Goal: Transaction & Acquisition: Obtain resource

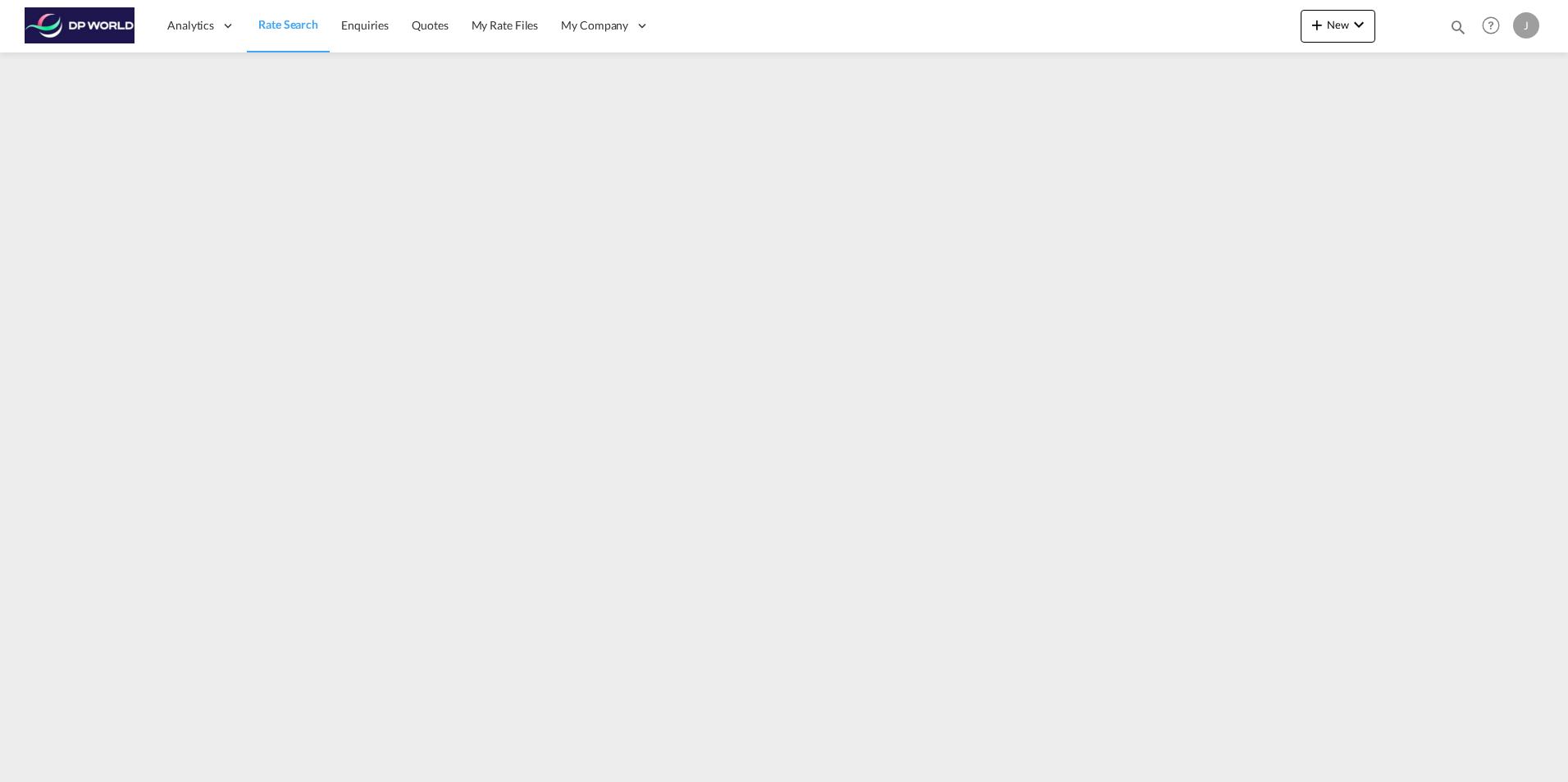
click at [290, 19] on span "Rate Search" at bounding box center [288, 24] width 59 height 14
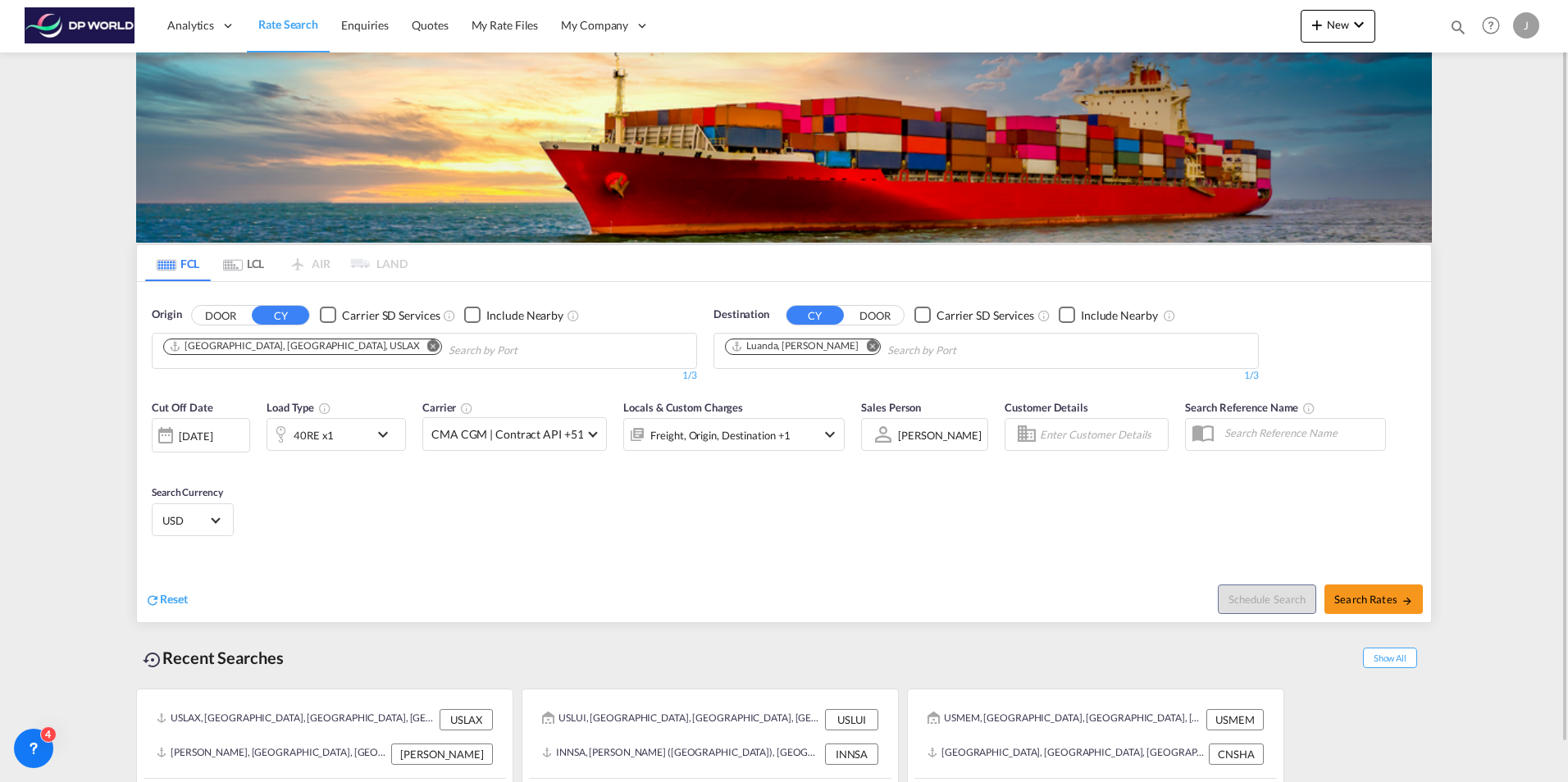
click at [427, 345] on md-icon "Remove" at bounding box center [433, 345] width 13 height 13
click at [866, 343] on md-icon "Remove" at bounding box center [872, 345] width 13 height 13
drag, startPoint x: 255, startPoint y: 352, endPoint x: 293, endPoint y: 353, distance: 38.0
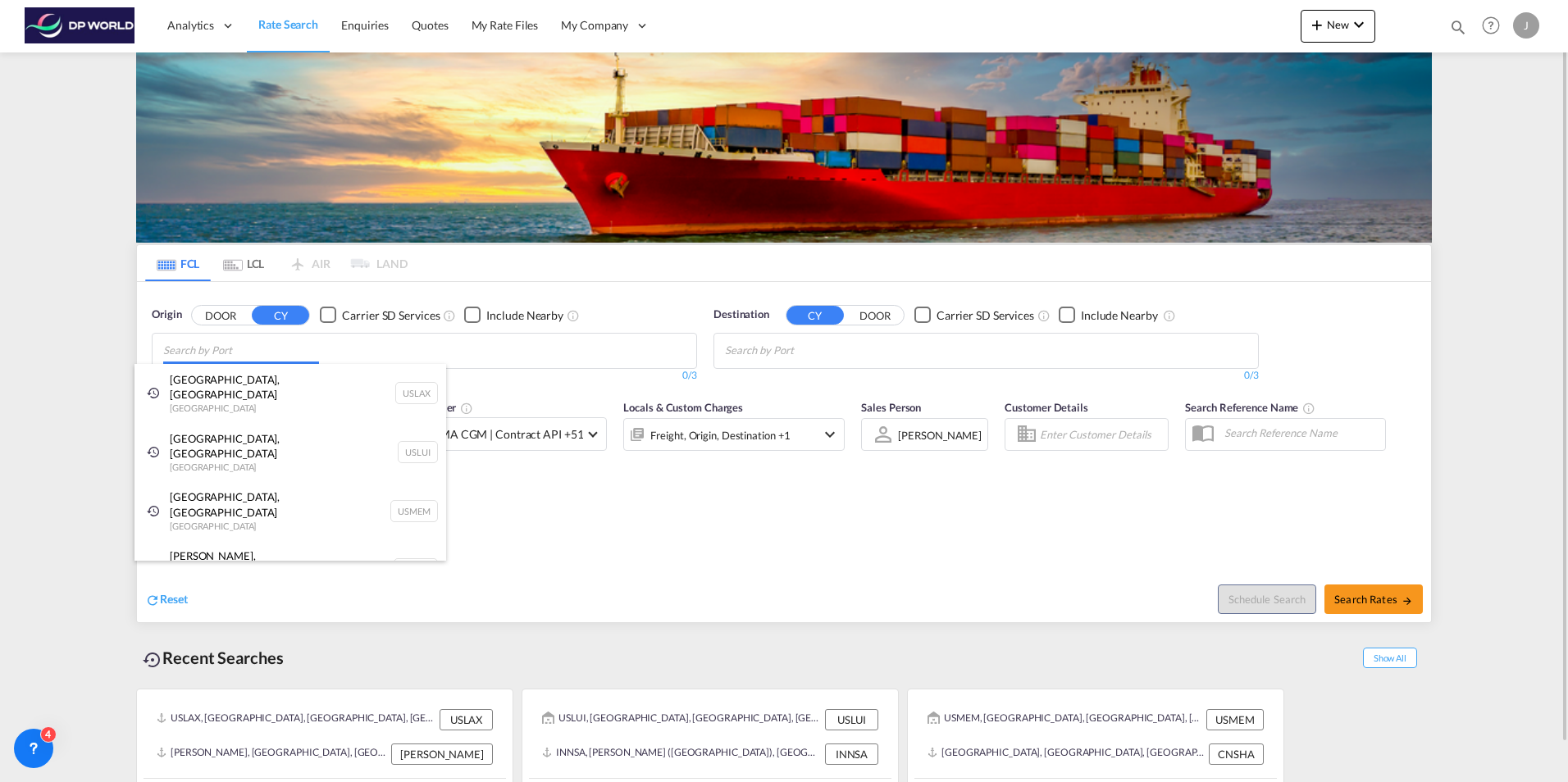
click at [292, 352] on body "Analytics Dashboard Rate Search Enquiries Quotes My Rate Files My Company" at bounding box center [784, 391] width 1568 height 782
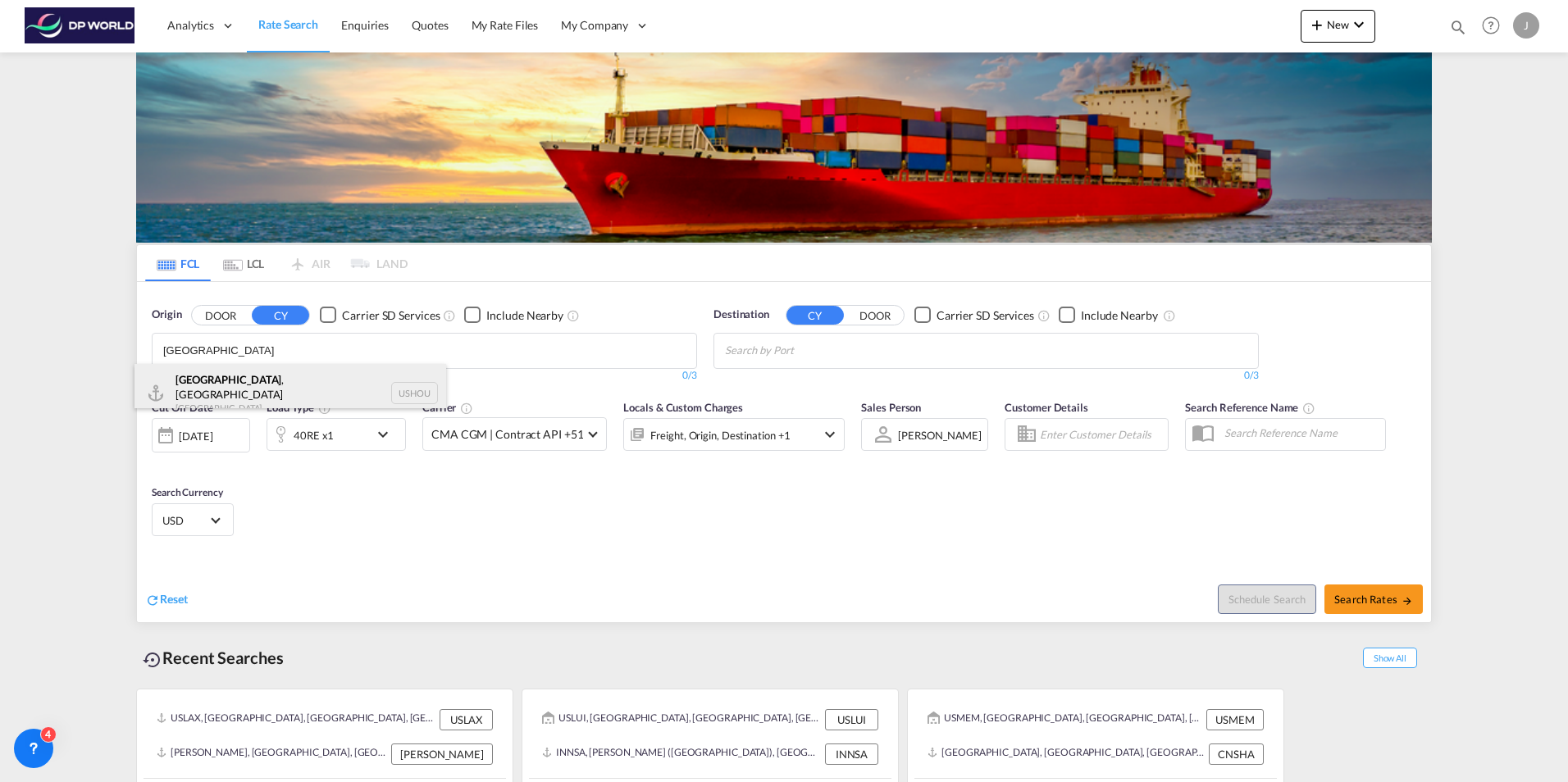
type input "houston"
click at [210, 391] on div "Houston , TX United States USHOU" at bounding box center [291, 393] width 312 height 59
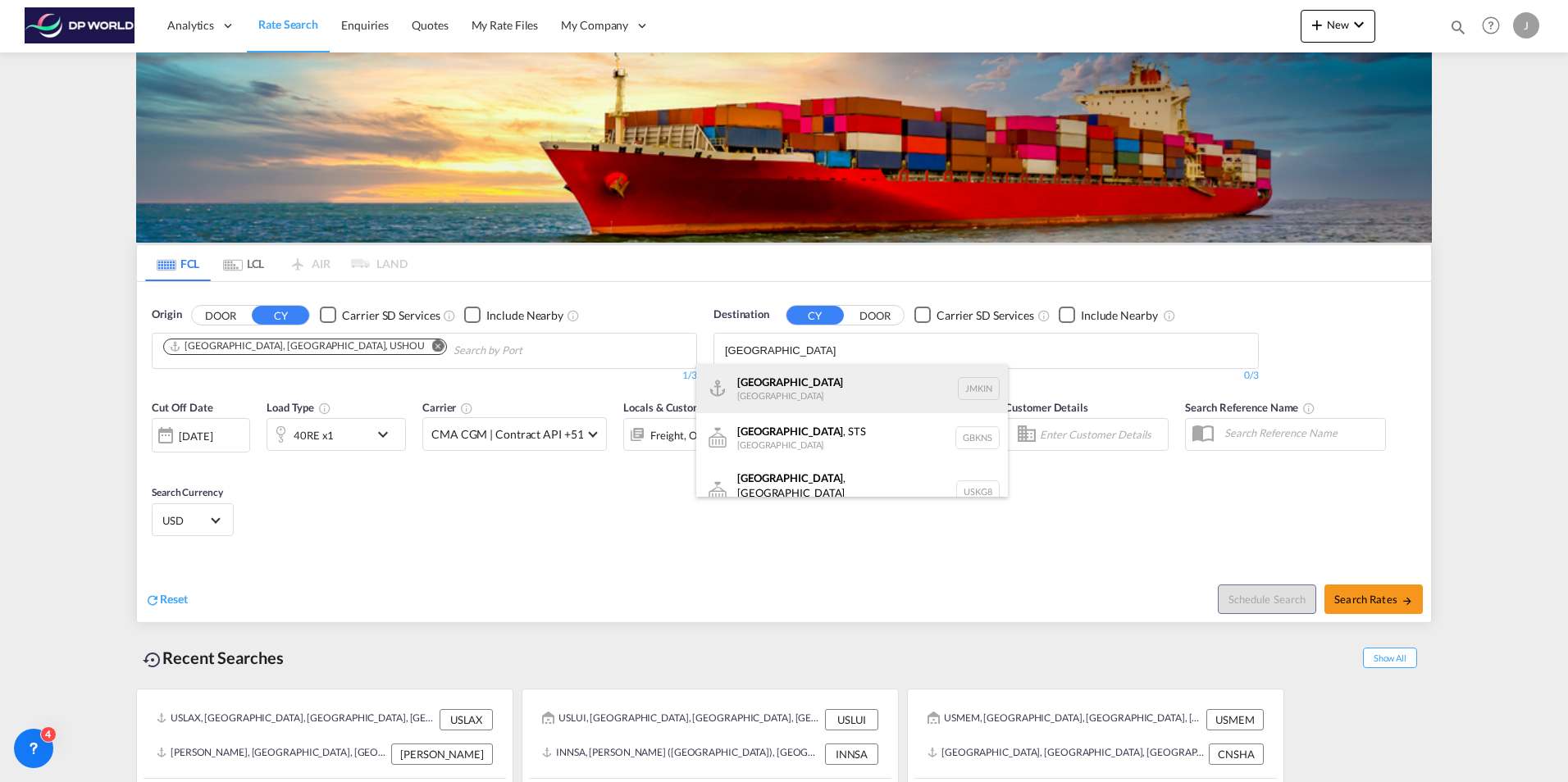
type input "kingston"
click at [837, 389] on div "Kingston Jamaica JMKIN" at bounding box center [852, 388] width 312 height 49
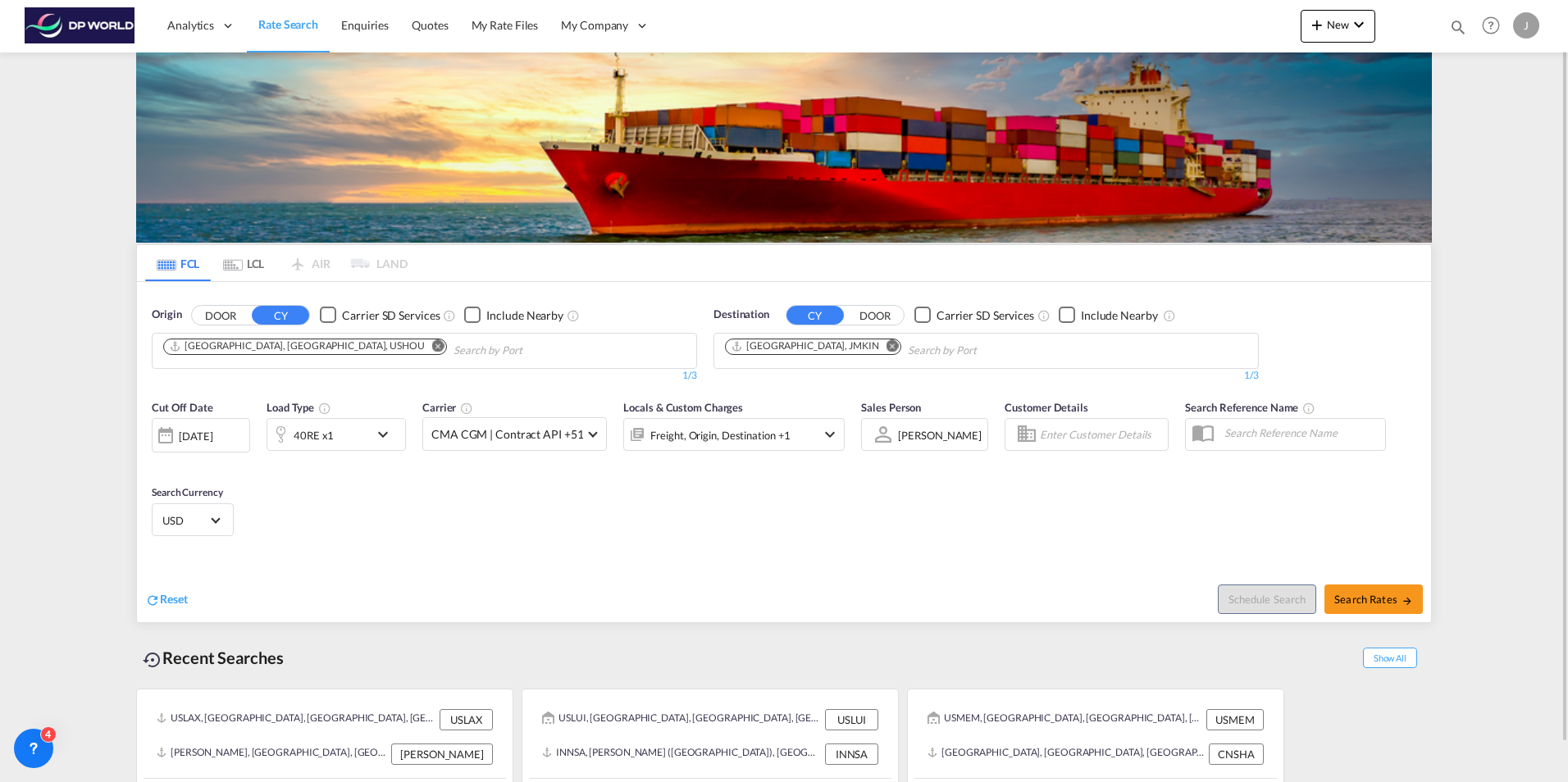
click at [368, 421] on div "40RE x1" at bounding box center [318, 435] width 101 height 33
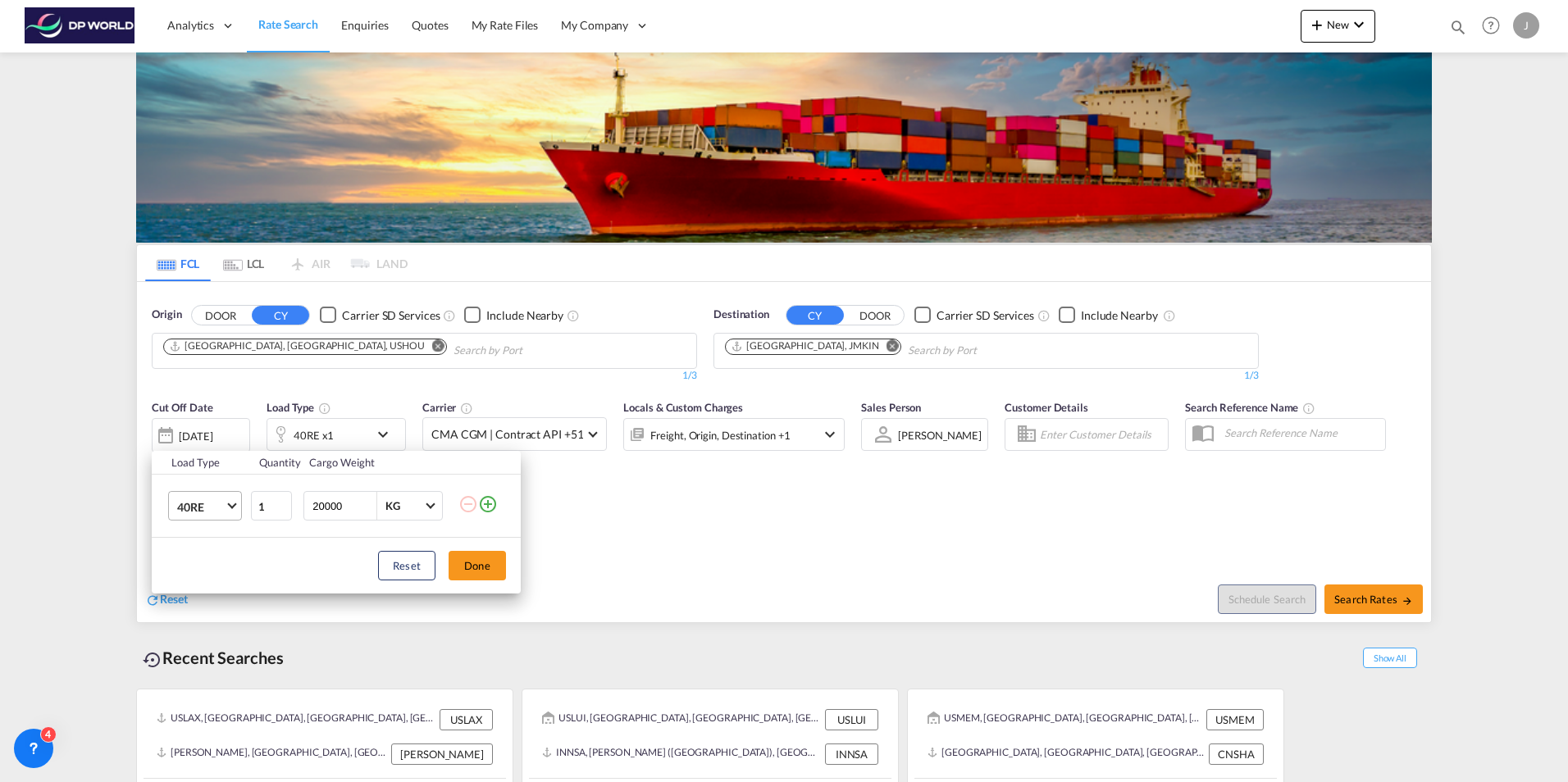
click at [222, 521] on md-select "40RE 20GP 40GP 40HC 45HC 20RE 40RE 40HR 20OT 40OT 20FR 40FR 40NR 20NR 45S 20TK …" at bounding box center [205, 506] width 74 height 29
click at [225, 509] on md-option "40RE" at bounding box center [219, 507] width 111 height 39
click at [225, 505] on md-select-value "40RE" at bounding box center [208, 506] width 65 height 28
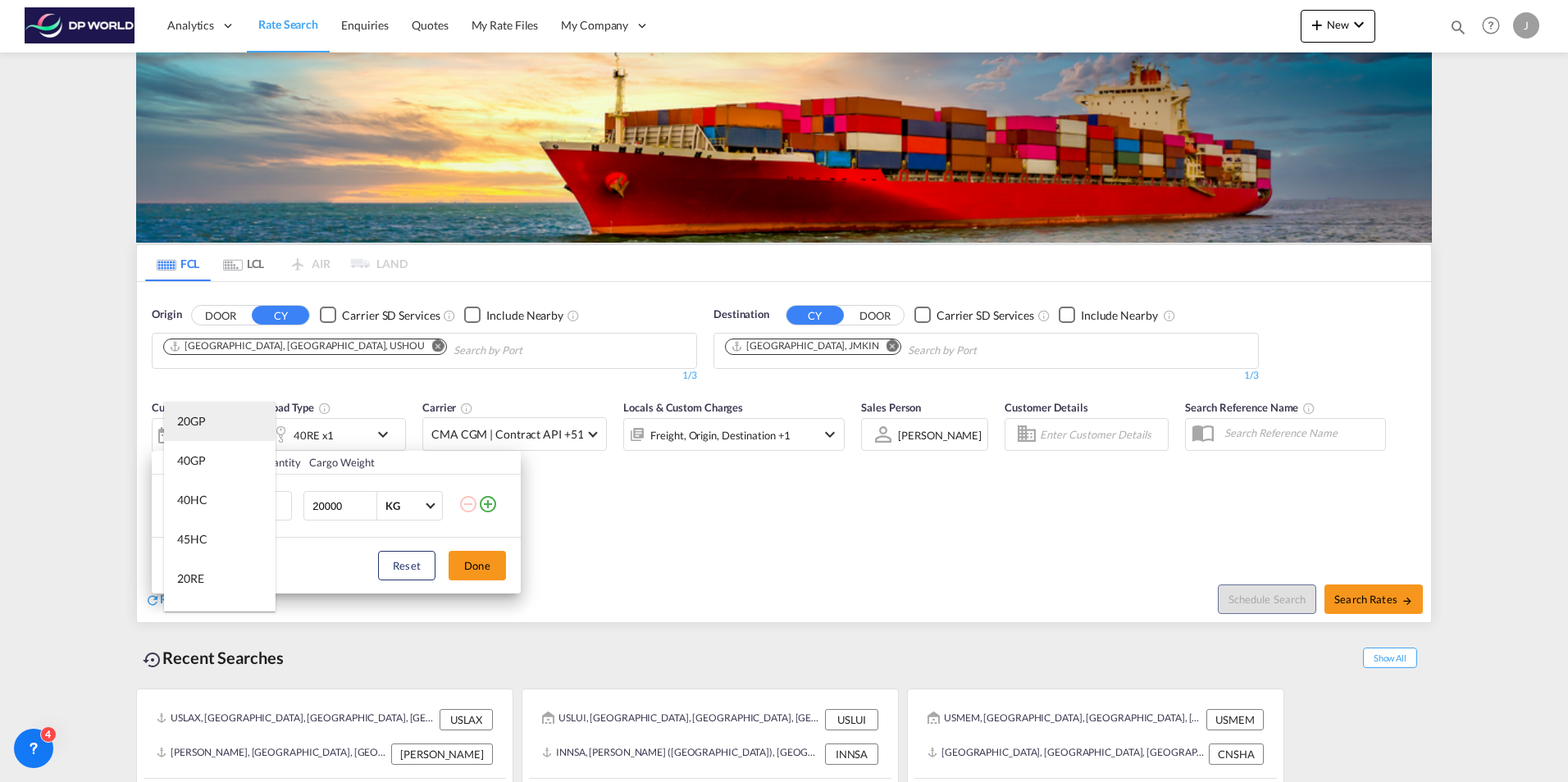
click at [206, 413] on md-option "20GP" at bounding box center [219, 421] width 111 height 39
click at [473, 566] on button "Done" at bounding box center [477, 566] width 58 height 29
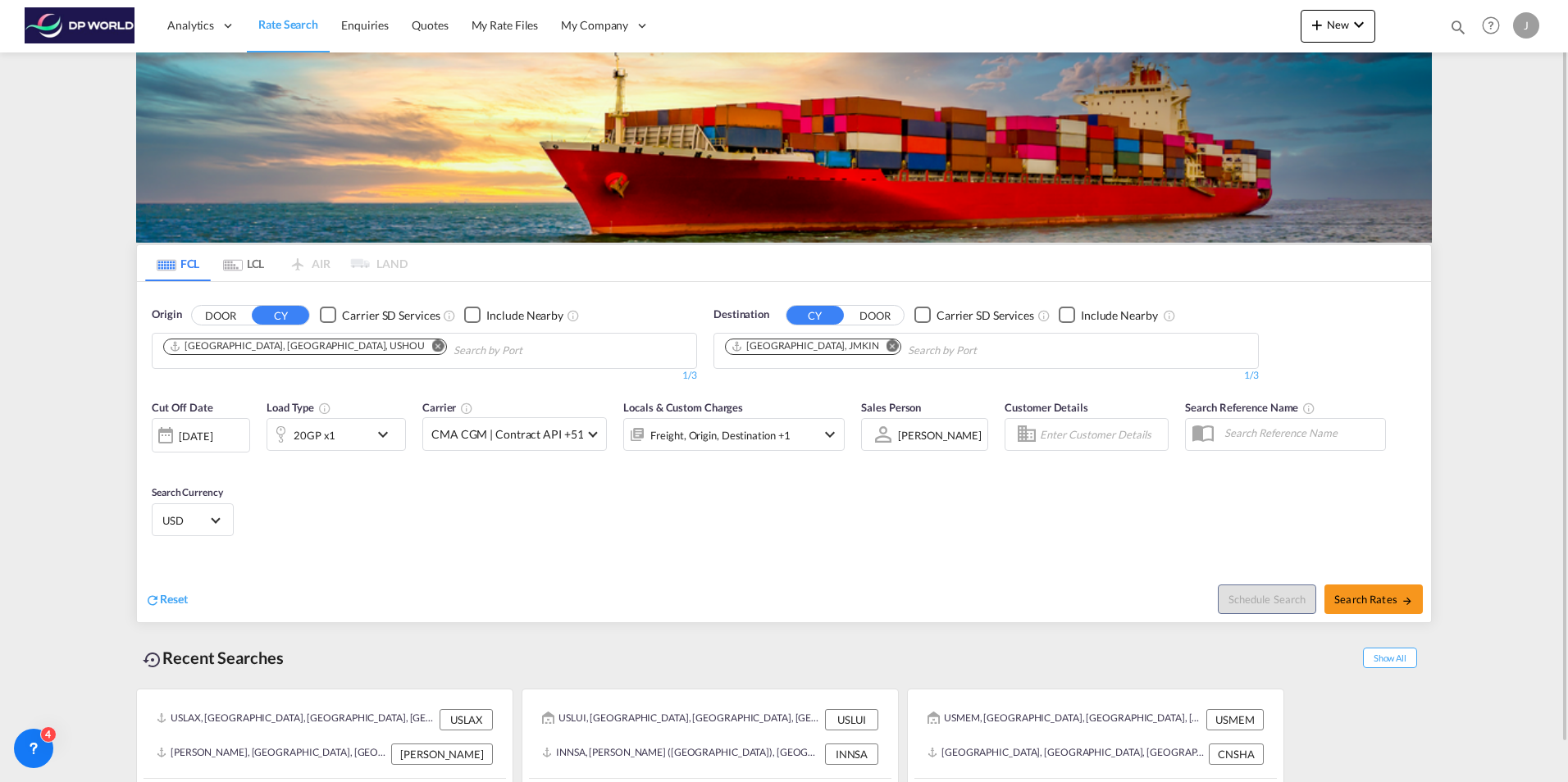
click at [662, 512] on div "Cut Off Date 30 Sep 2025 30/09/2025 Load Type 20GP x1 Carrier CMA CGM | Contrac…" at bounding box center [783, 471] width 1294 height 160
click at [937, 437] on div "Joe Estrada" at bounding box center [940, 435] width 84 height 13
click at [924, 267] on input "search" at bounding box center [946, 264] width 137 height 39
type input "danniel"
click at [950, 309] on div "Danniel Nava" at bounding box center [937, 303] width 84 height 15
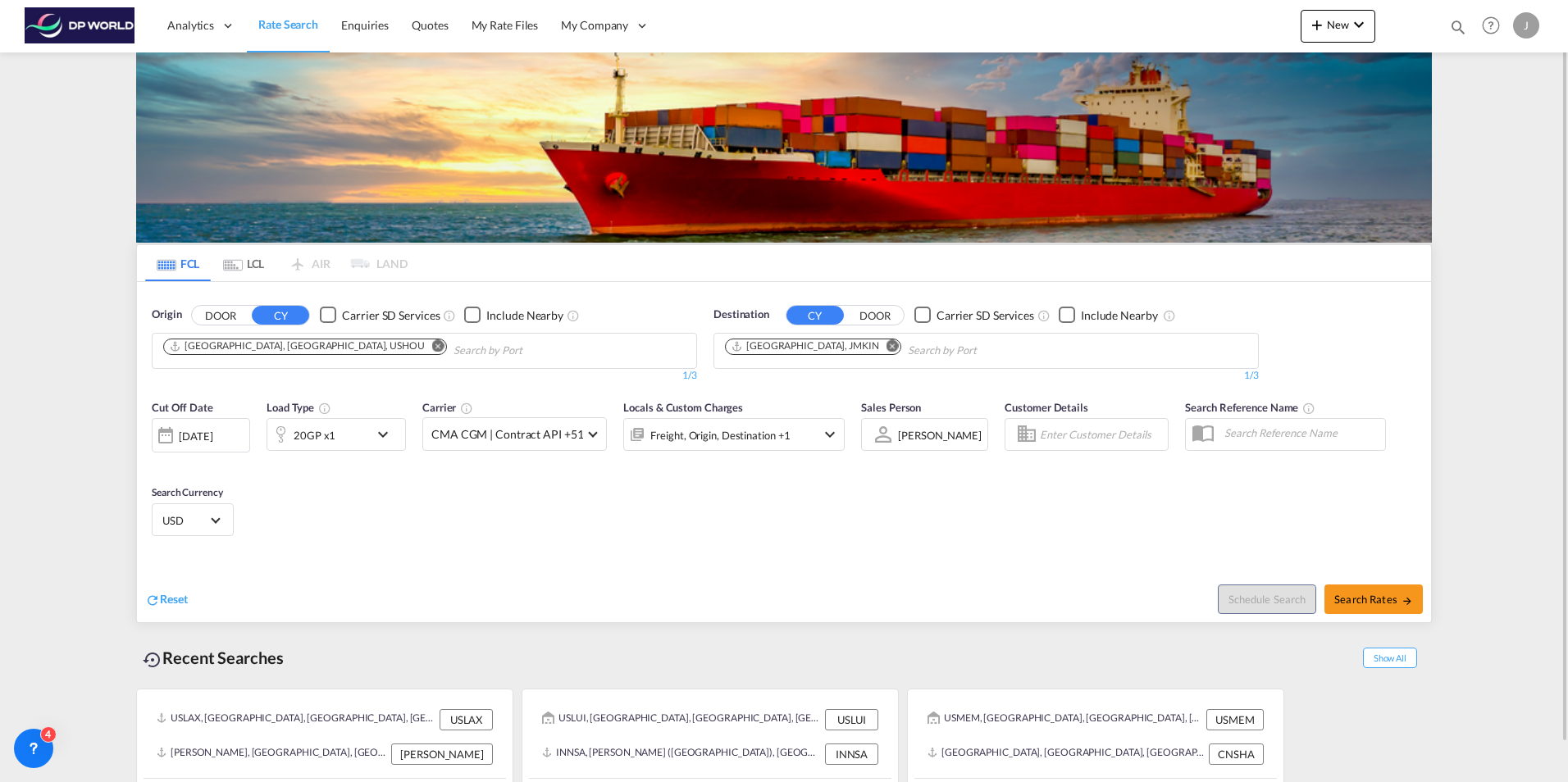
click at [1000, 519] on div "Cut Off Date 30 Sep 2025 30/09/2025 Load Type 20GP x1 Carrier CMA CGM | Contrac…" at bounding box center [783, 471] width 1294 height 160
click at [1071, 428] on input "Enter Customer Details" at bounding box center [1102, 434] width 123 height 24
click at [1343, 597] on span "Search Rates" at bounding box center [1373, 599] width 79 height 13
type input "USHOU to JMKIN / 30 Sep 2025"
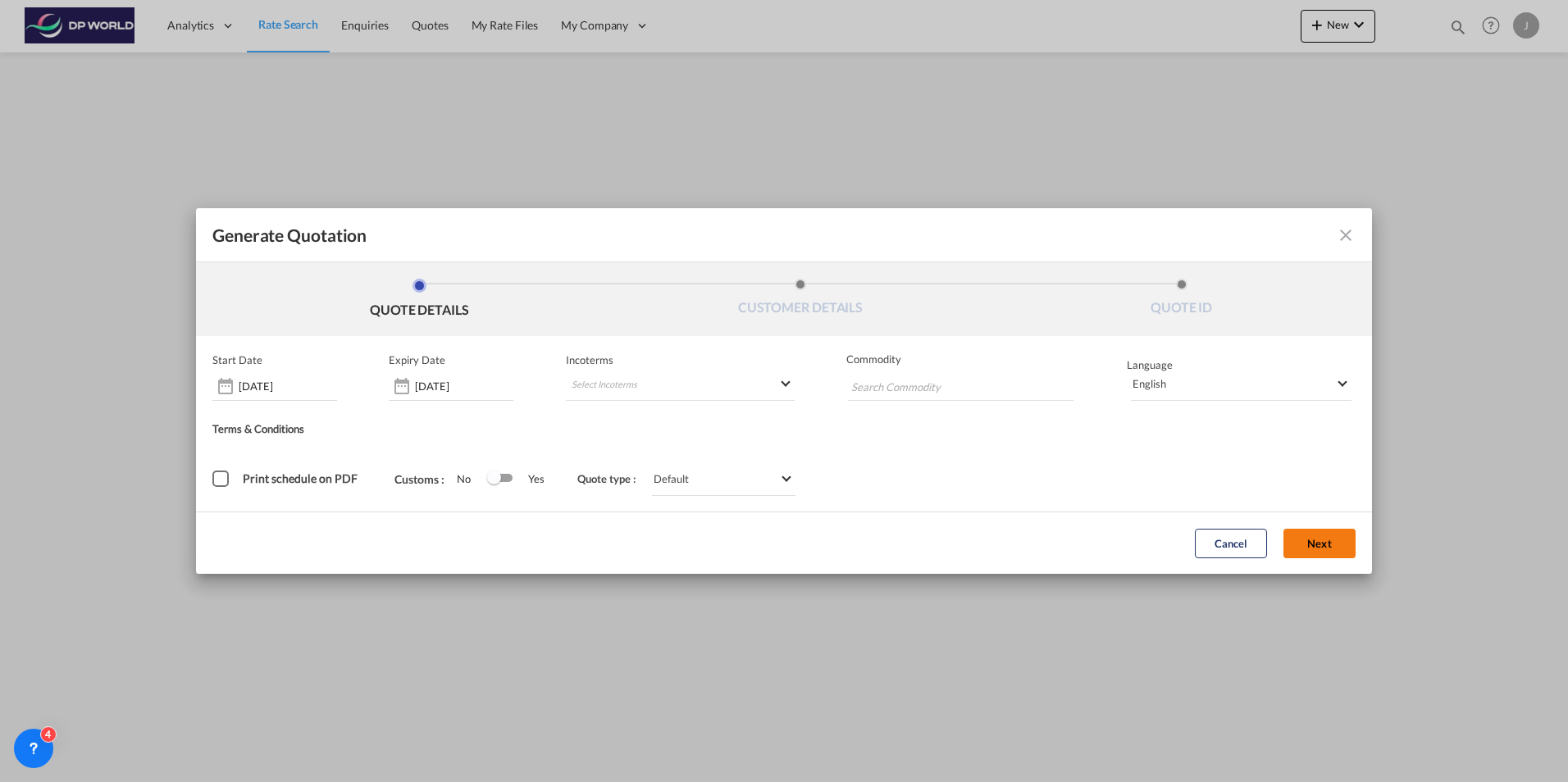
click at [1322, 538] on button "Next" at bounding box center [1319, 544] width 72 height 29
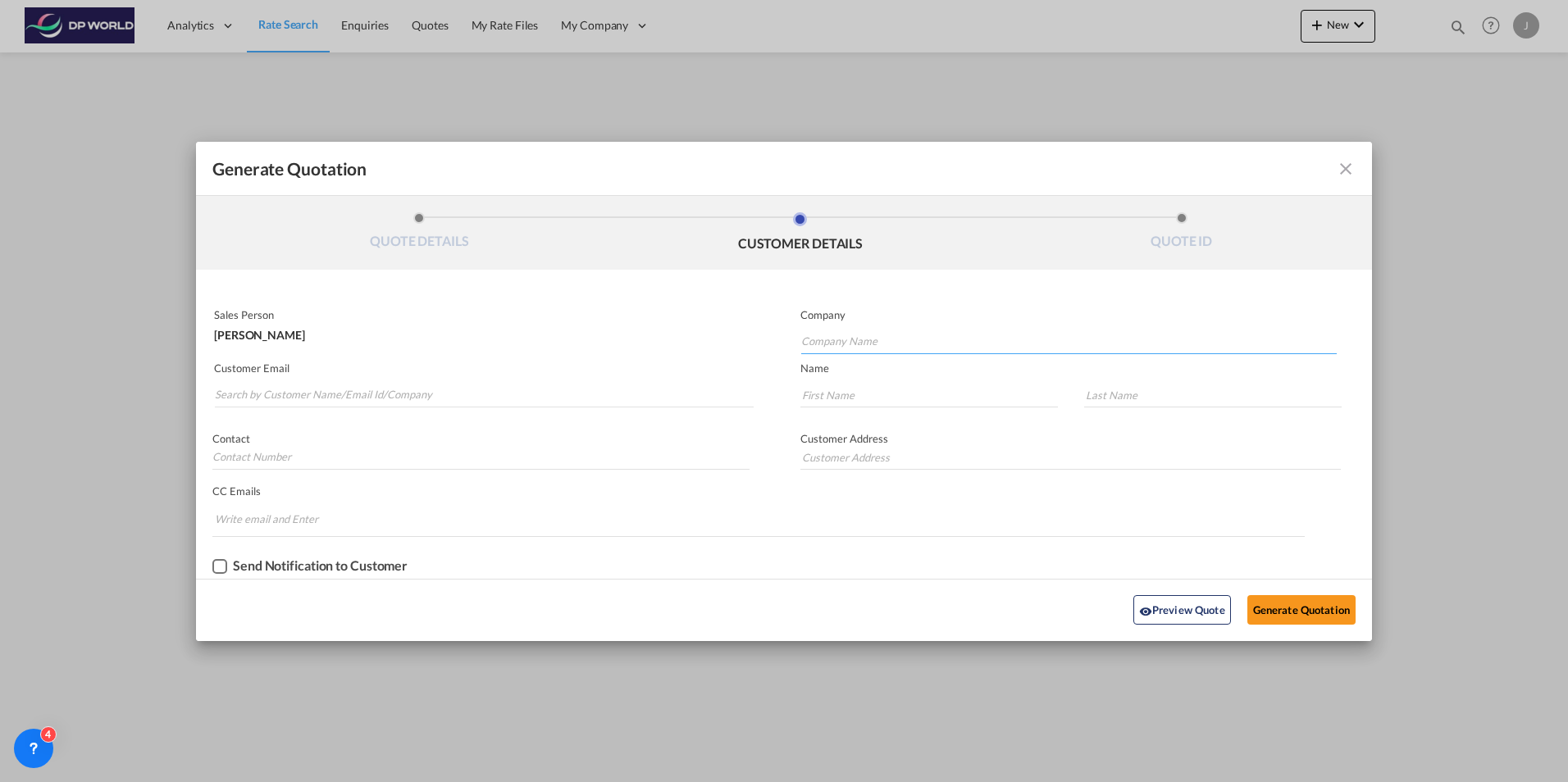
click at [843, 340] on input "Company Name" at bounding box center [1069, 341] width 535 height 24
click at [843, 379] on div "Ilg logistics" at bounding box center [1069, 371] width 536 height 33
type input "Ilg logistics"
click at [262, 398] on input "Search by Customer Name/Email Id/Company" at bounding box center [484, 395] width 539 height 24
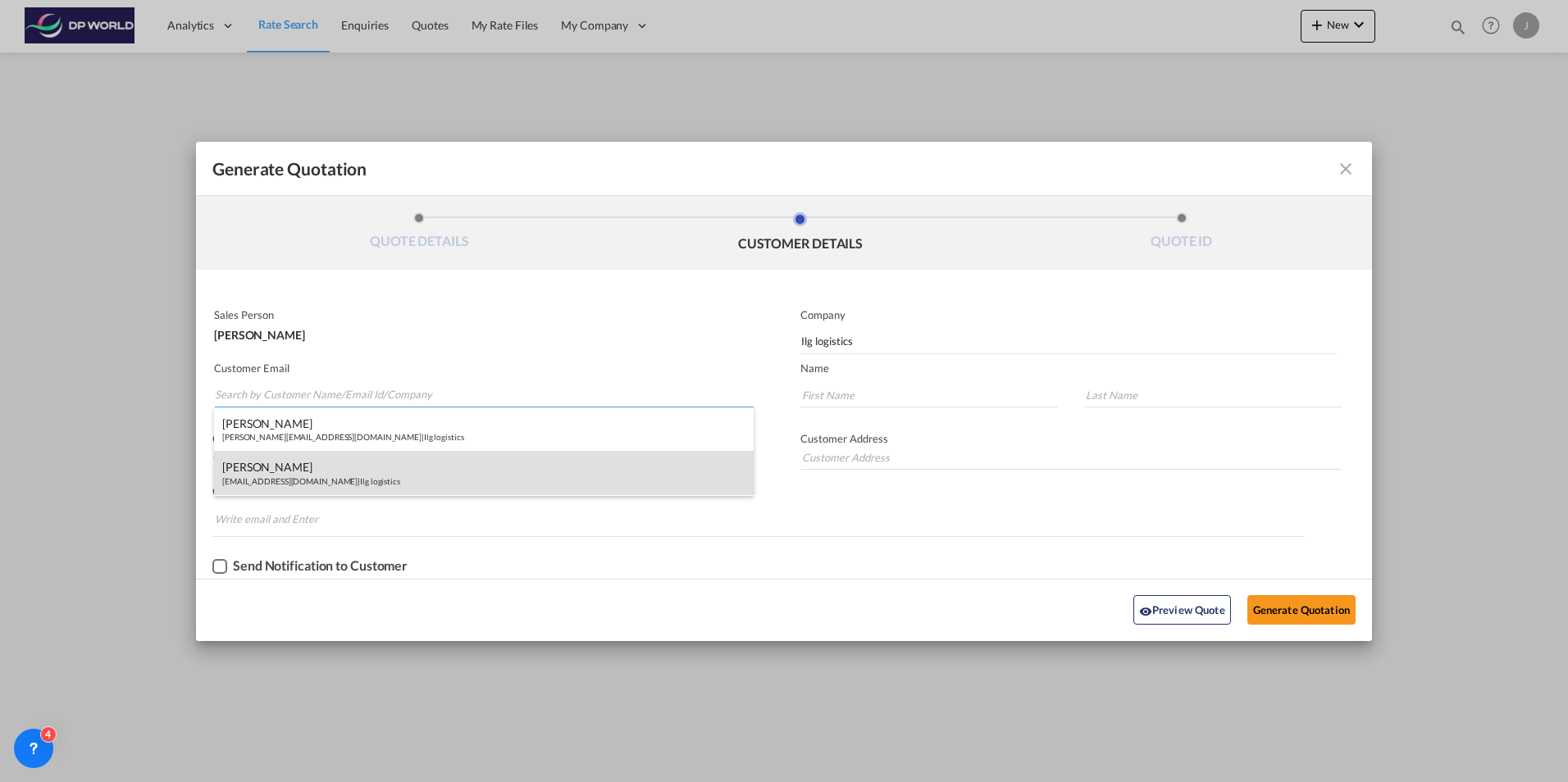
click at [264, 466] on div "ed johnson ejohnson@shipilg.com | Ilg logistics" at bounding box center [484, 473] width 539 height 44
type input "ejohnson@shipilg.com"
type input "ed"
type input "johnson"
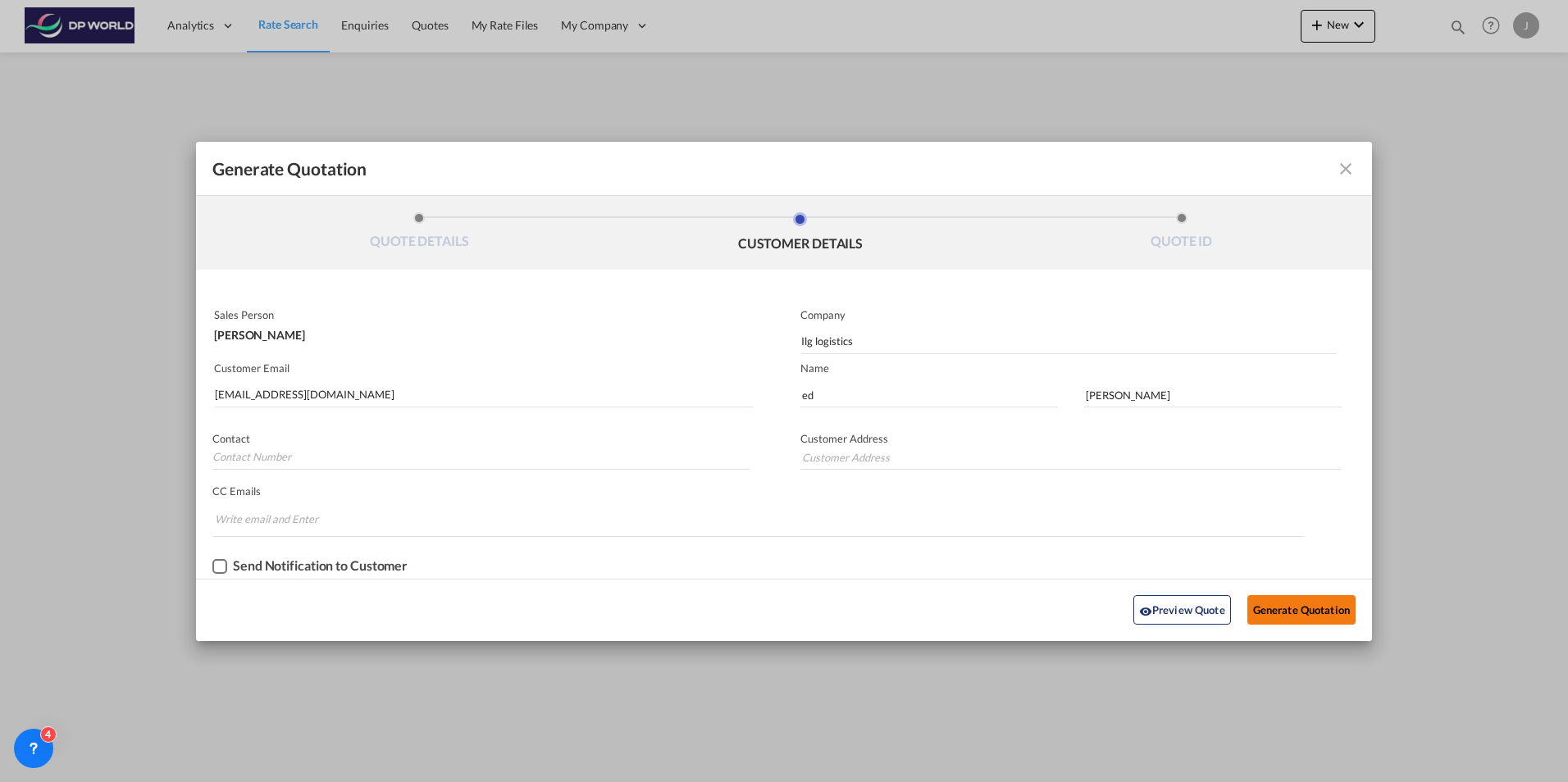
click at [1292, 611] on button "Generate Quotation" at bounding box center [1301, 610] width 108 height 29
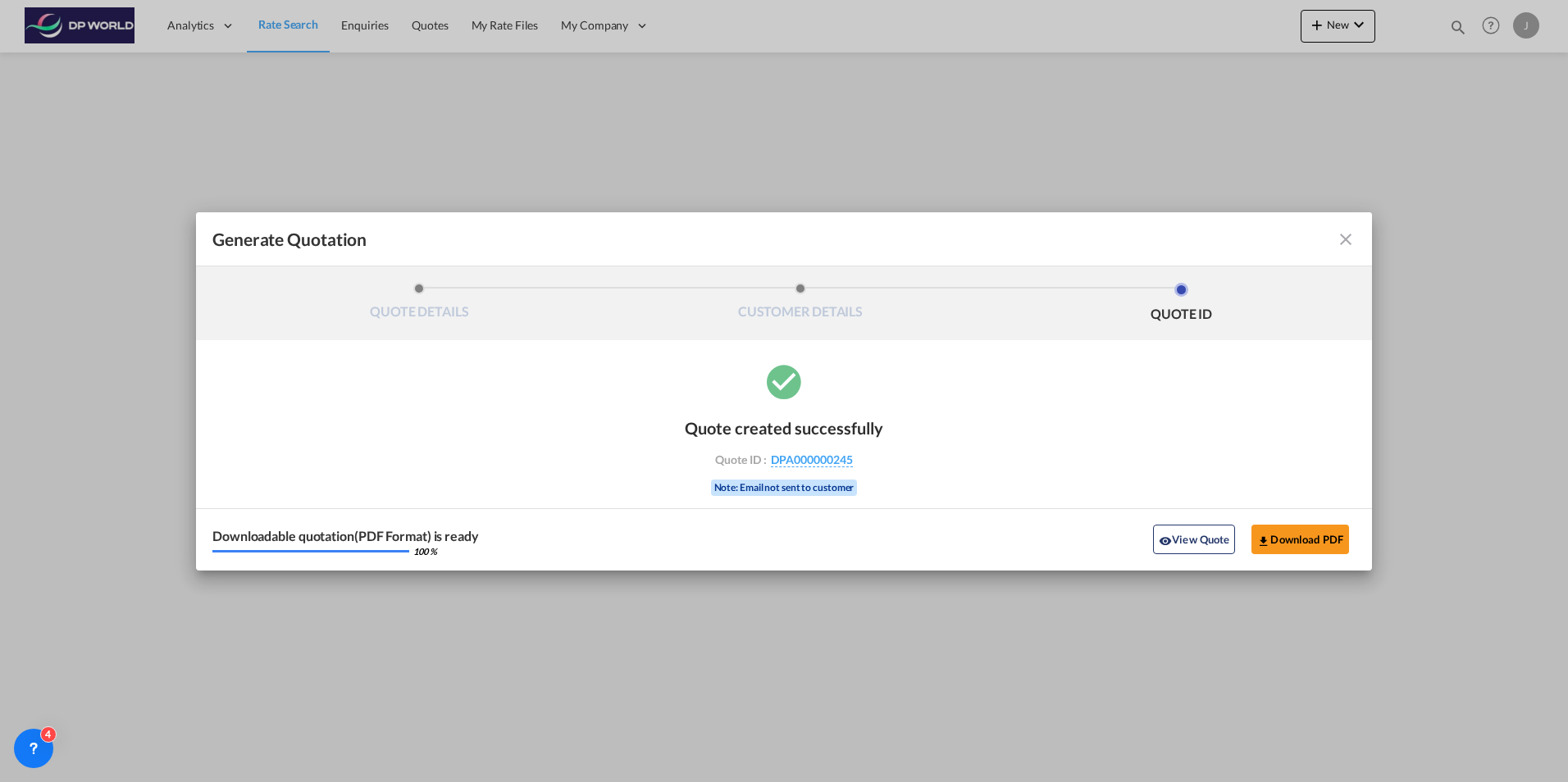
click at [1217, 445] on div "Quote created successfully Quote ID : DPA000000245 Note: Email not sent to cust…" at bounding box center [784, 465] width 1176 height 210
click at [1285, 537] on button "Download PDF" at bounding box center [1301, 539] width 98 height 29
click at [1350, 233] on md-icon "icon-close fg-AAA8AD cursor m-0" at bounding box center [1346, 240] width 20 height 20
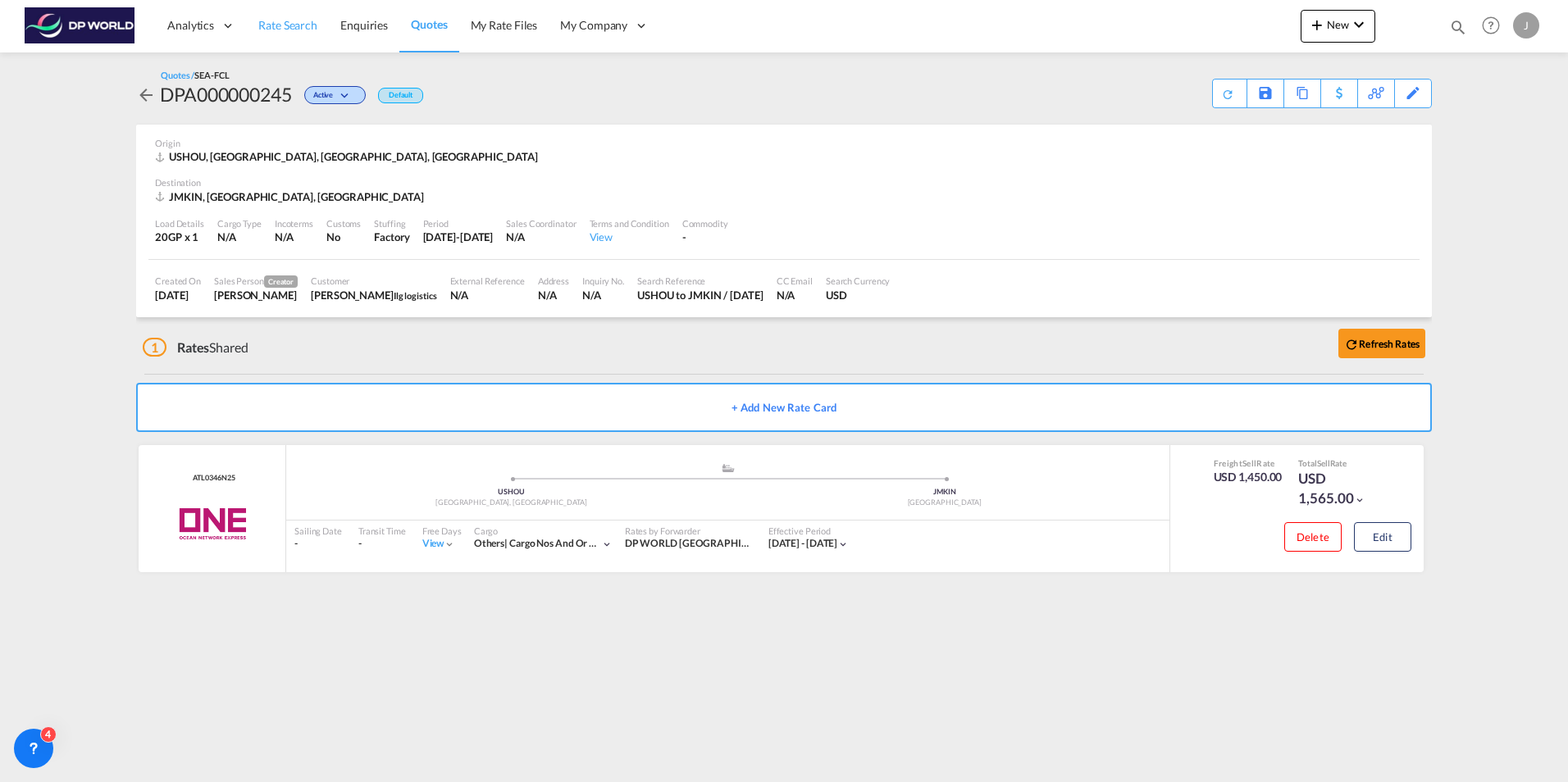
click at [292, 21] on span "Rate Search" at bounding box center [288, 25] width 59 height 14
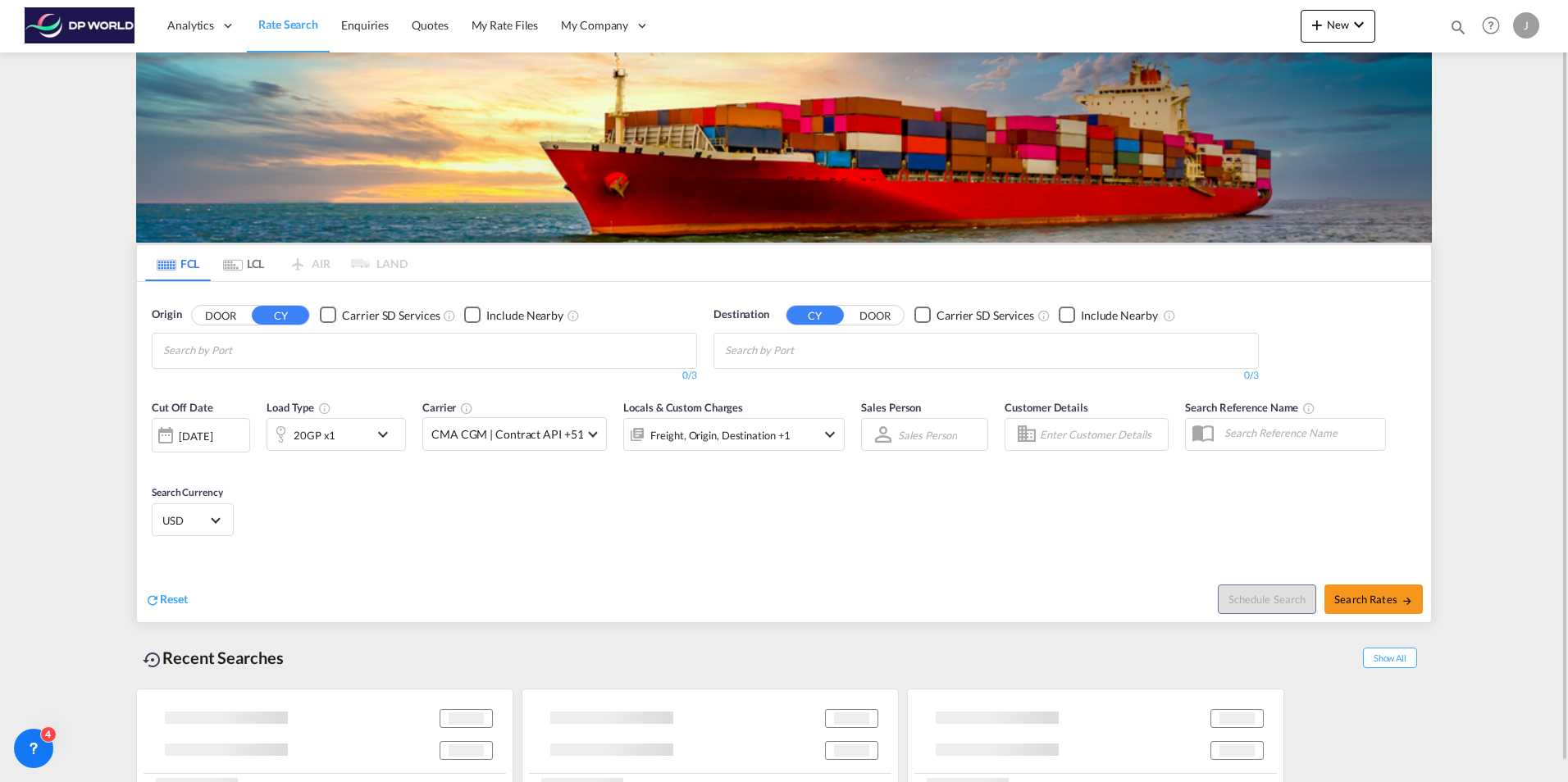
click at [213, 436] on div "30 Sep 2025" at bounding box center [195, 436] width 33 height 15
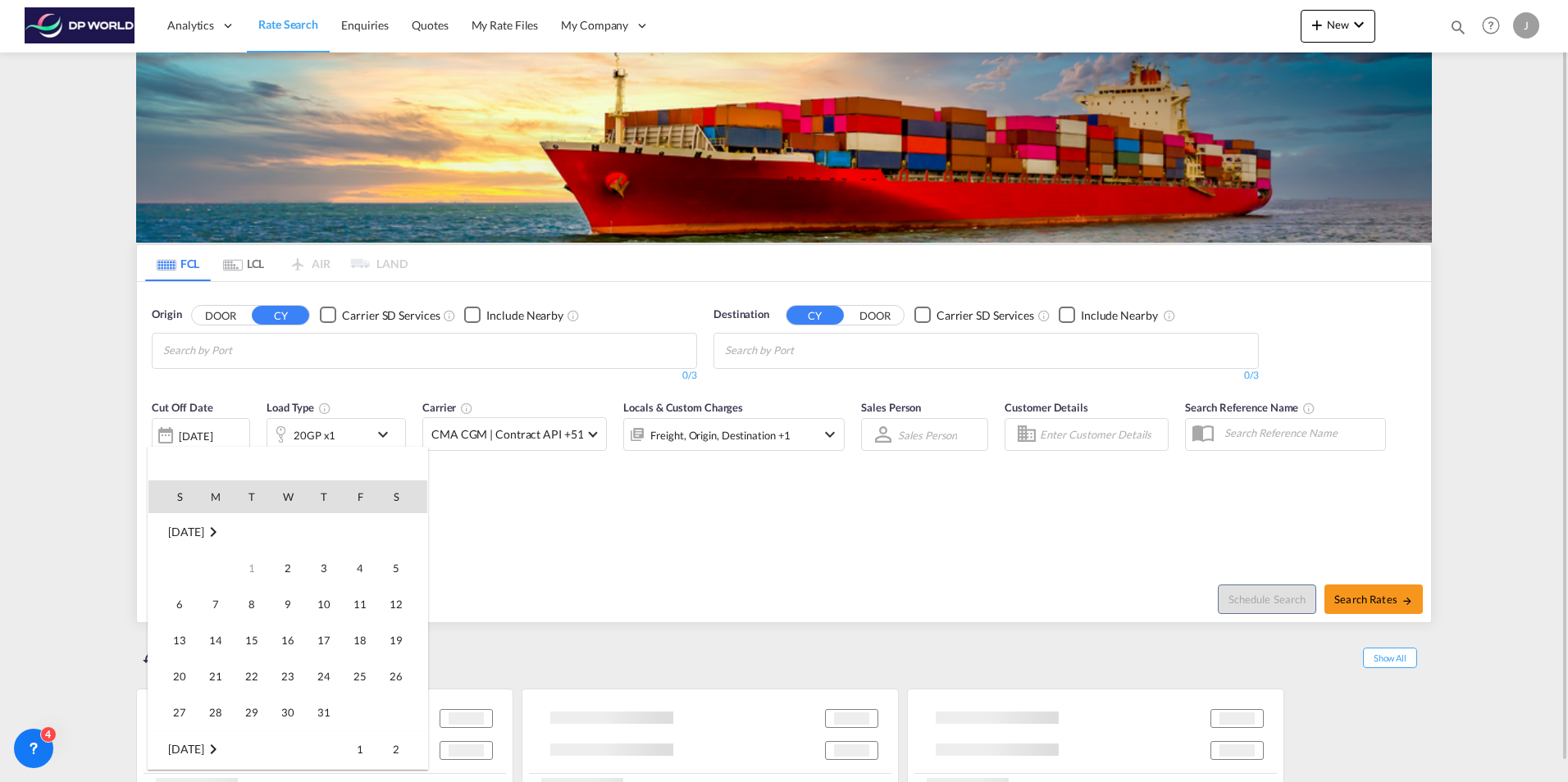
scroll to position [435, 0]
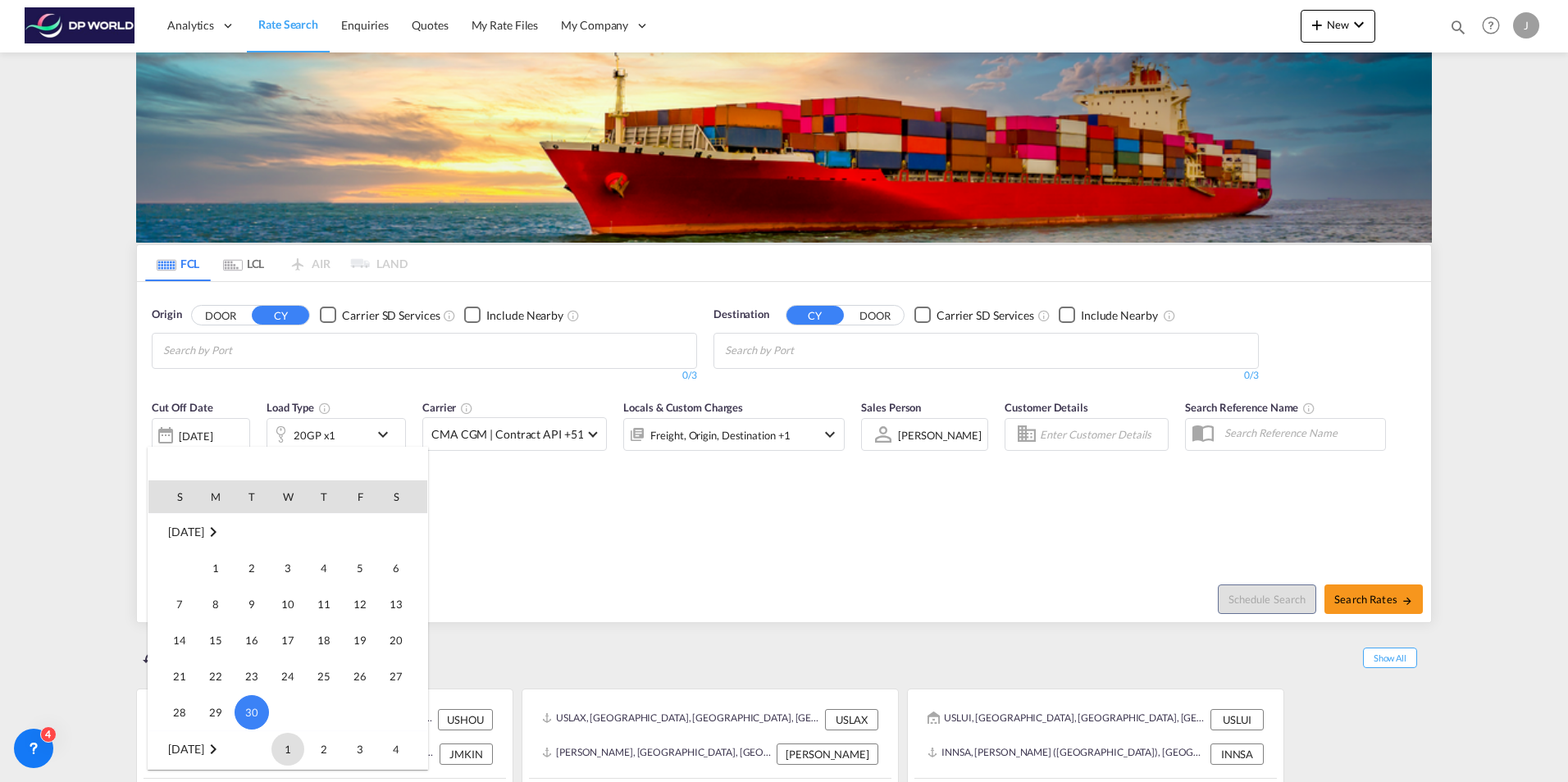
click at [295, 749] on span "1" at bounding box center [288, 750] width 33 height 33
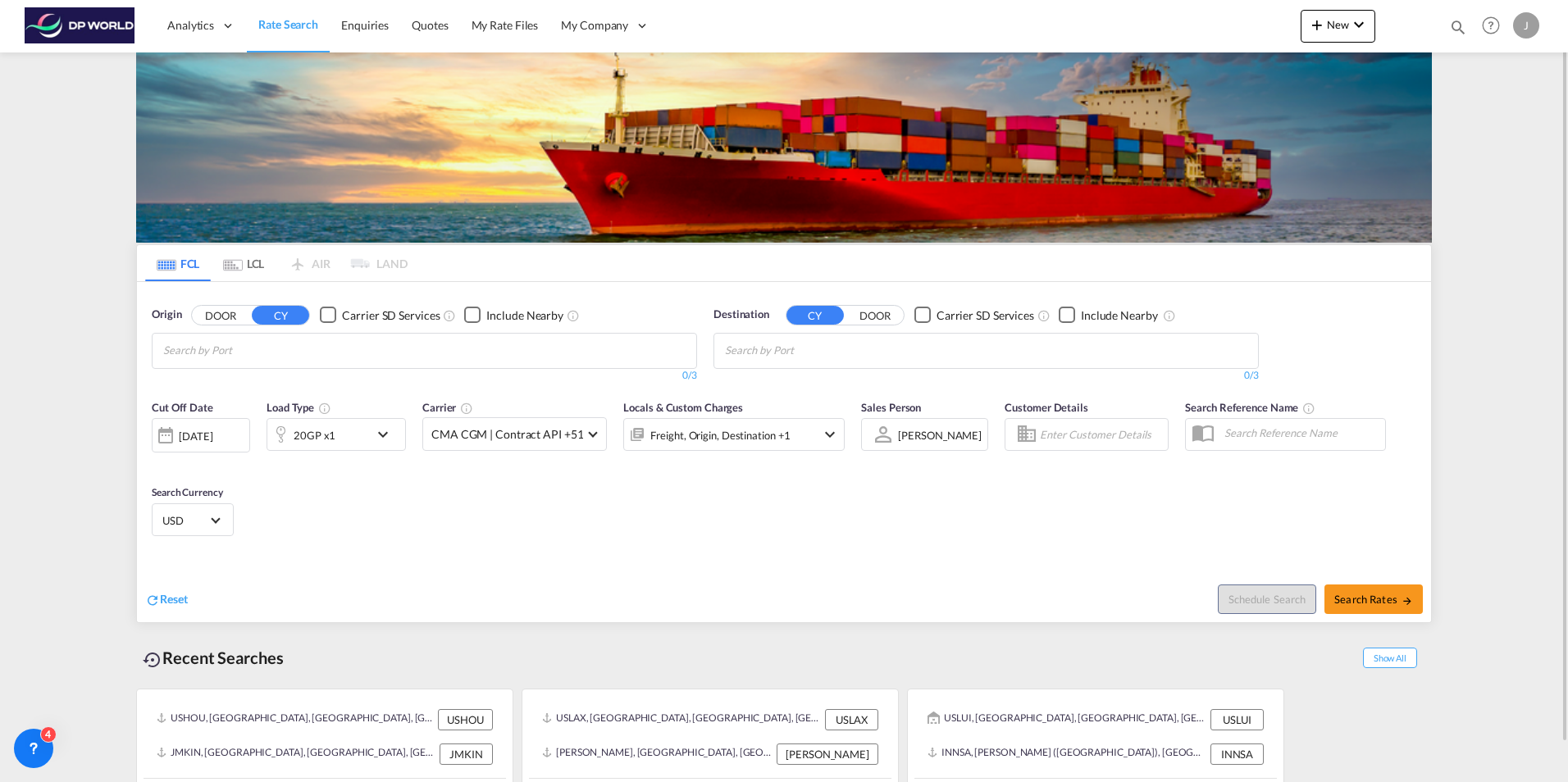
drag, startPoint x: 444, startPoint y: 508, endPoint x: 465, endPoint y: 504, distance: 21.4
click at [460, 506] on div "Cut Off Date 01 Oct 2025 01 Oct 2025 Load Type 20GP x1 Carrier CMA CGM | Contra…" at bounding box center [783, 471] width 1294 height 160
click at [1374, 597] on span "Search Rates" at bounding box center [1373, 599] width 79 height 13
click at [296, 360] on input "Chips input." at bounding box center [241, 351] width 156 height 26
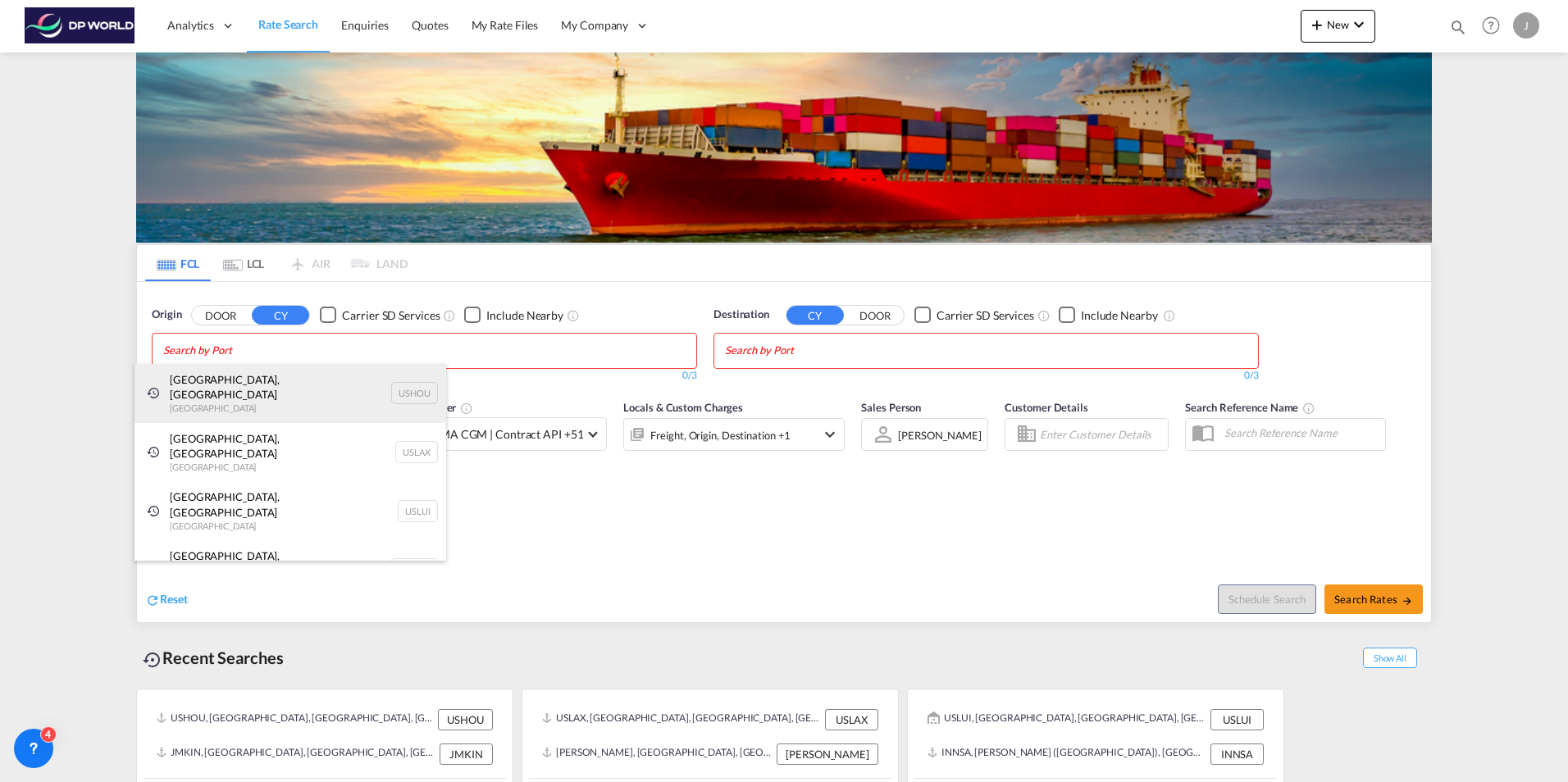
click at [249, 372] on div "Houston, TX United States USHOU" at bounding box center [291, 393] width 312 height 59
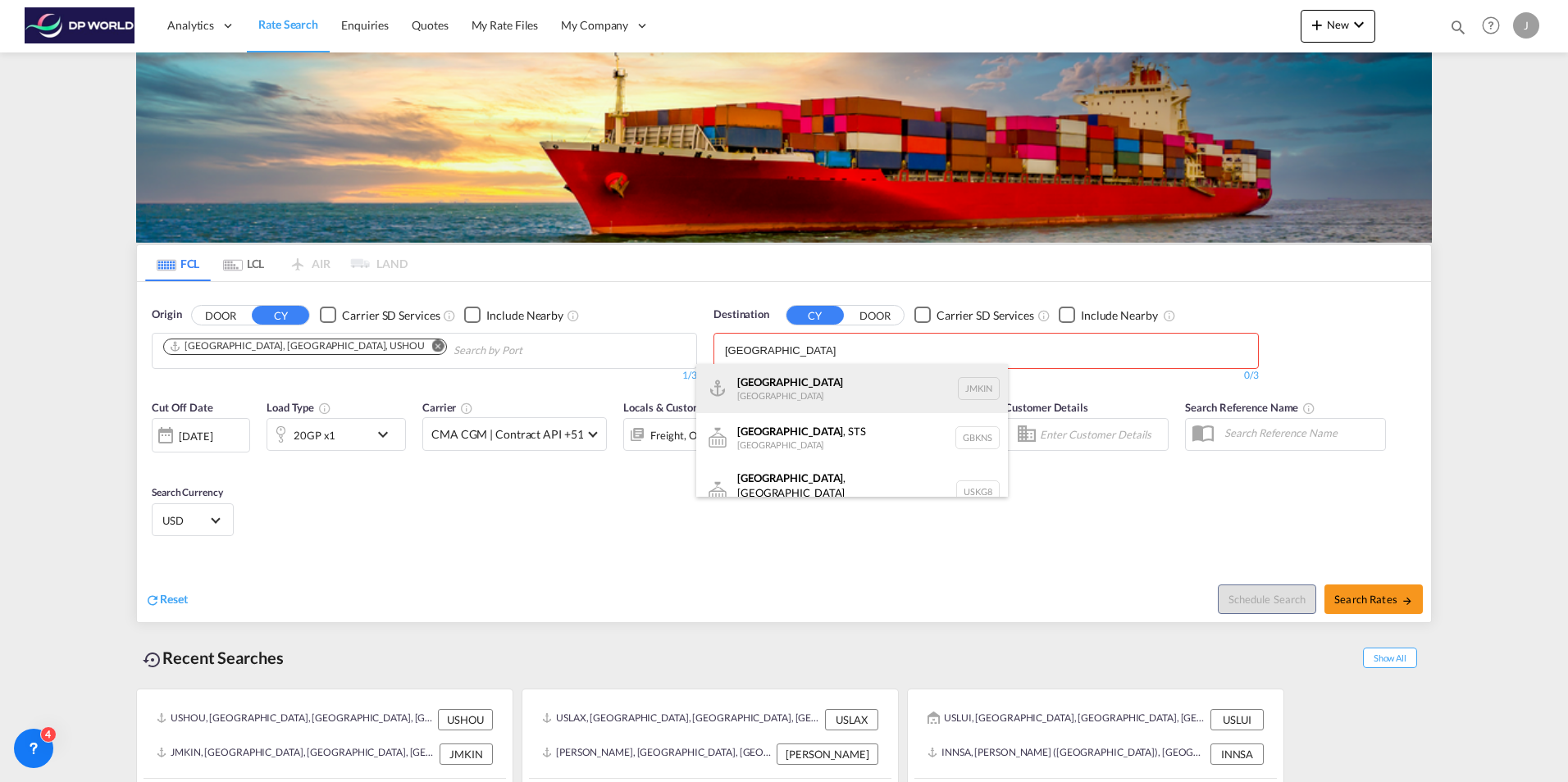
type input "kingston"
click at [782, 384] on div "Kingston Jamaica JMKIN" at bounding box center [852, 388] width 312 height 49
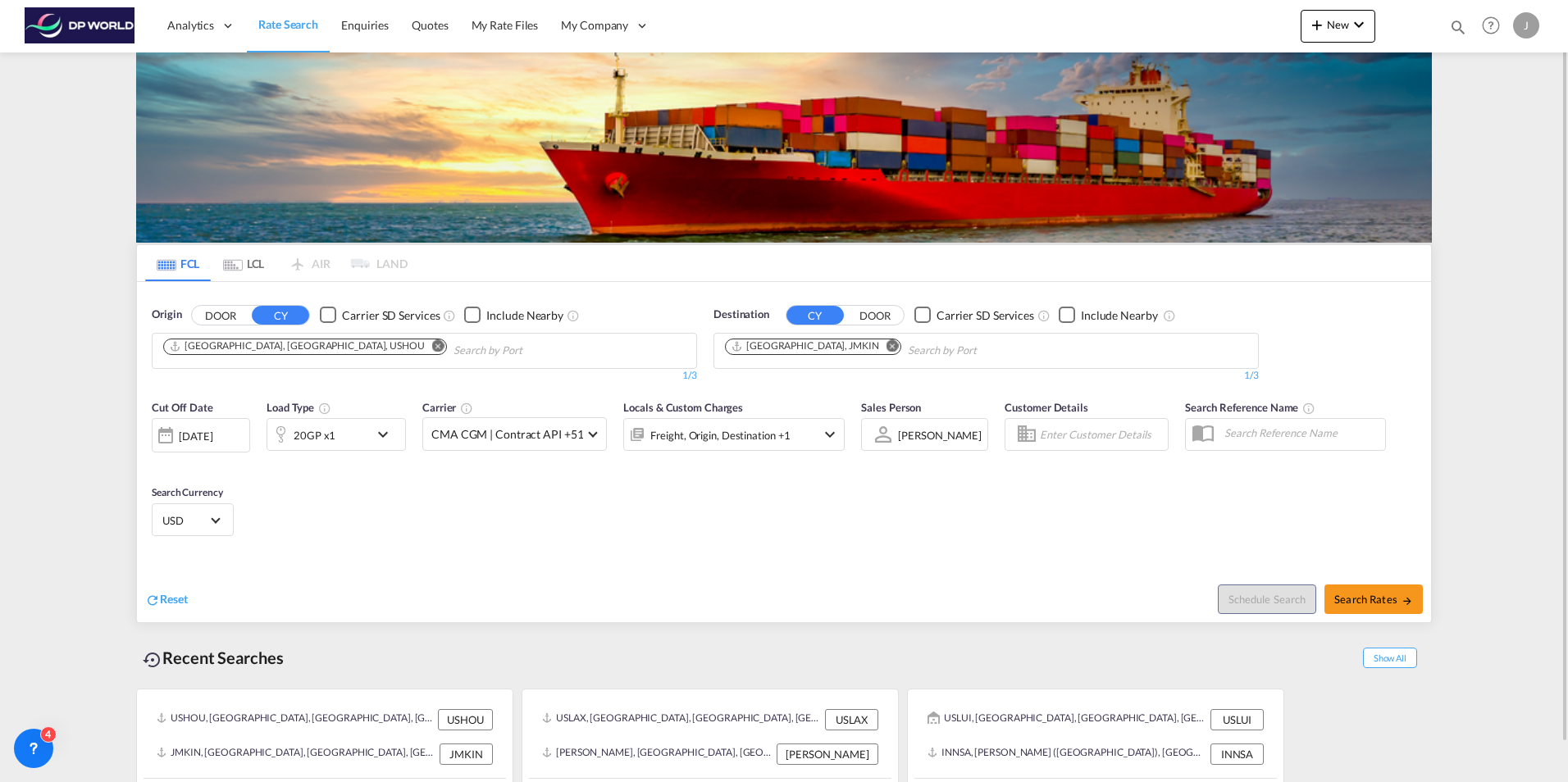
drag, startPoint x: 1428, startPoint y: 647, endPoint x: 1418, endPoint y: 621, distance: 27.9
click at [1427, 646] on div "Show All" at bounding box center [1391, 657] width 84 height 28
click at [1378, 596] on span "Search Rates" at bounding box center [1373, 599] width 79 height 13
type input "USHOU to JMKIN / 1 Oct 2025"
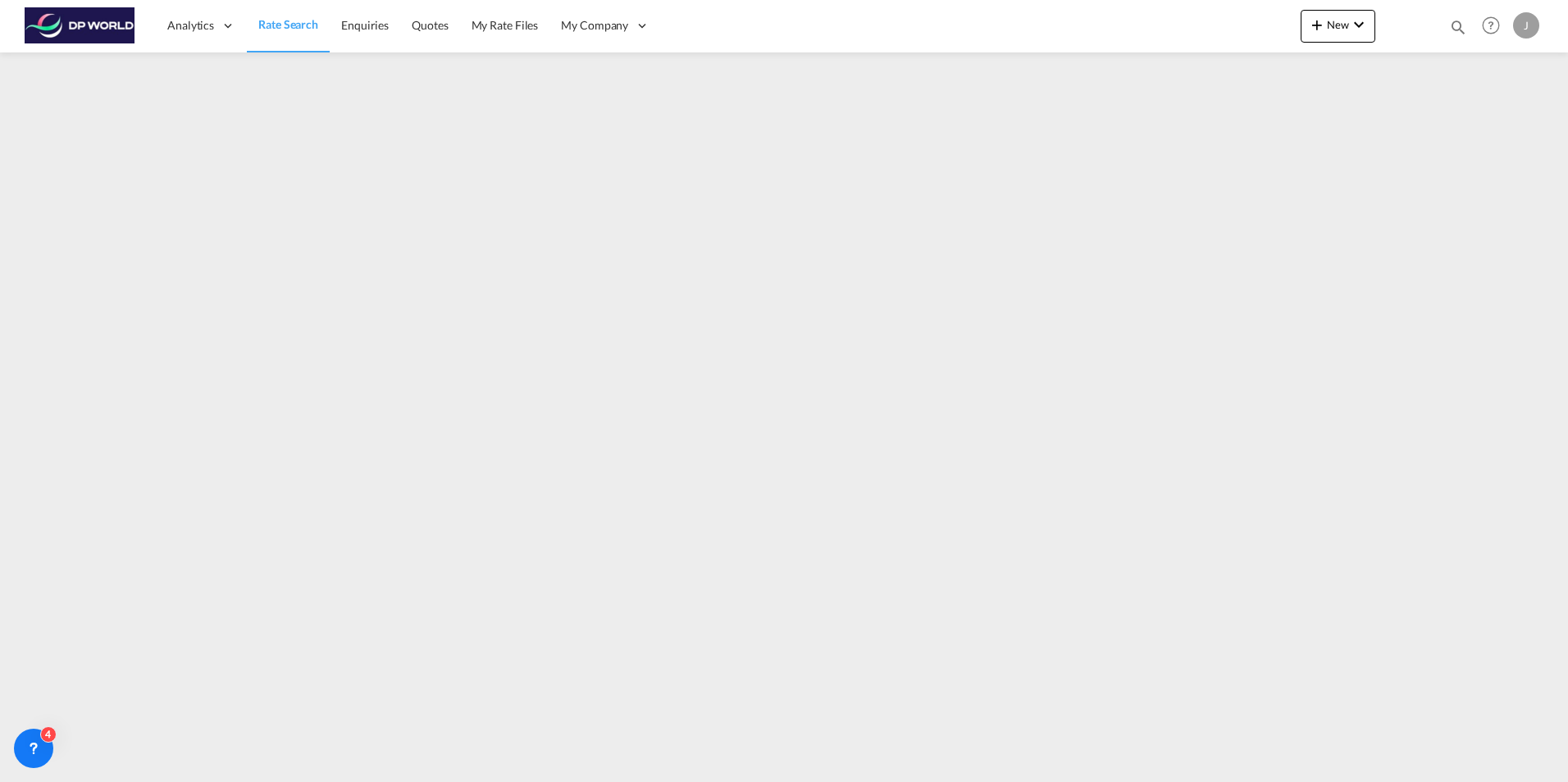
click at [293, 20] on span "Rate Search" at bounding box center [288, 24] width 59 height 14
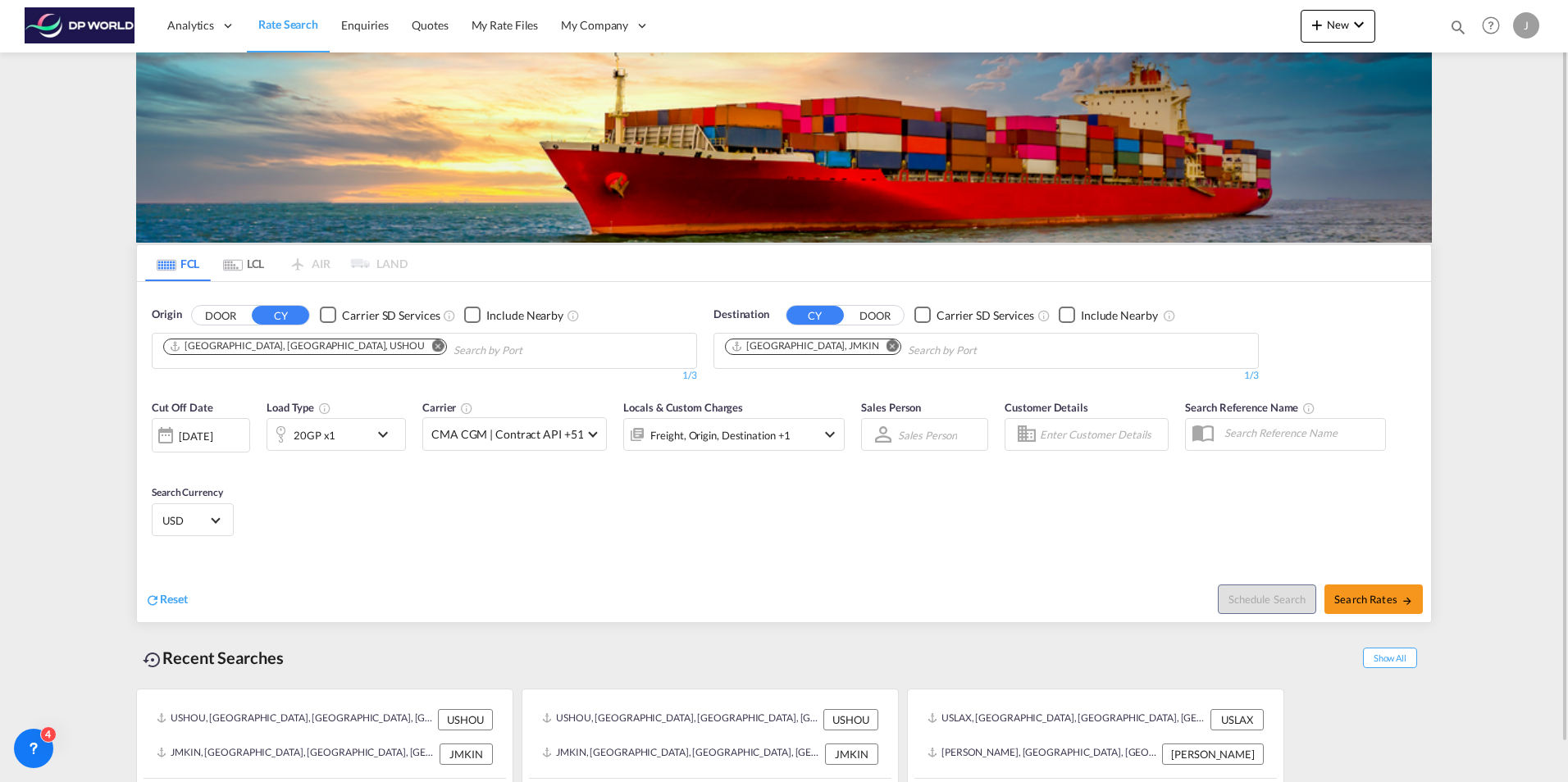
click at [215, 426] on div "30 Sep 2025" at bounding box center [201, 435] width 98 height 34
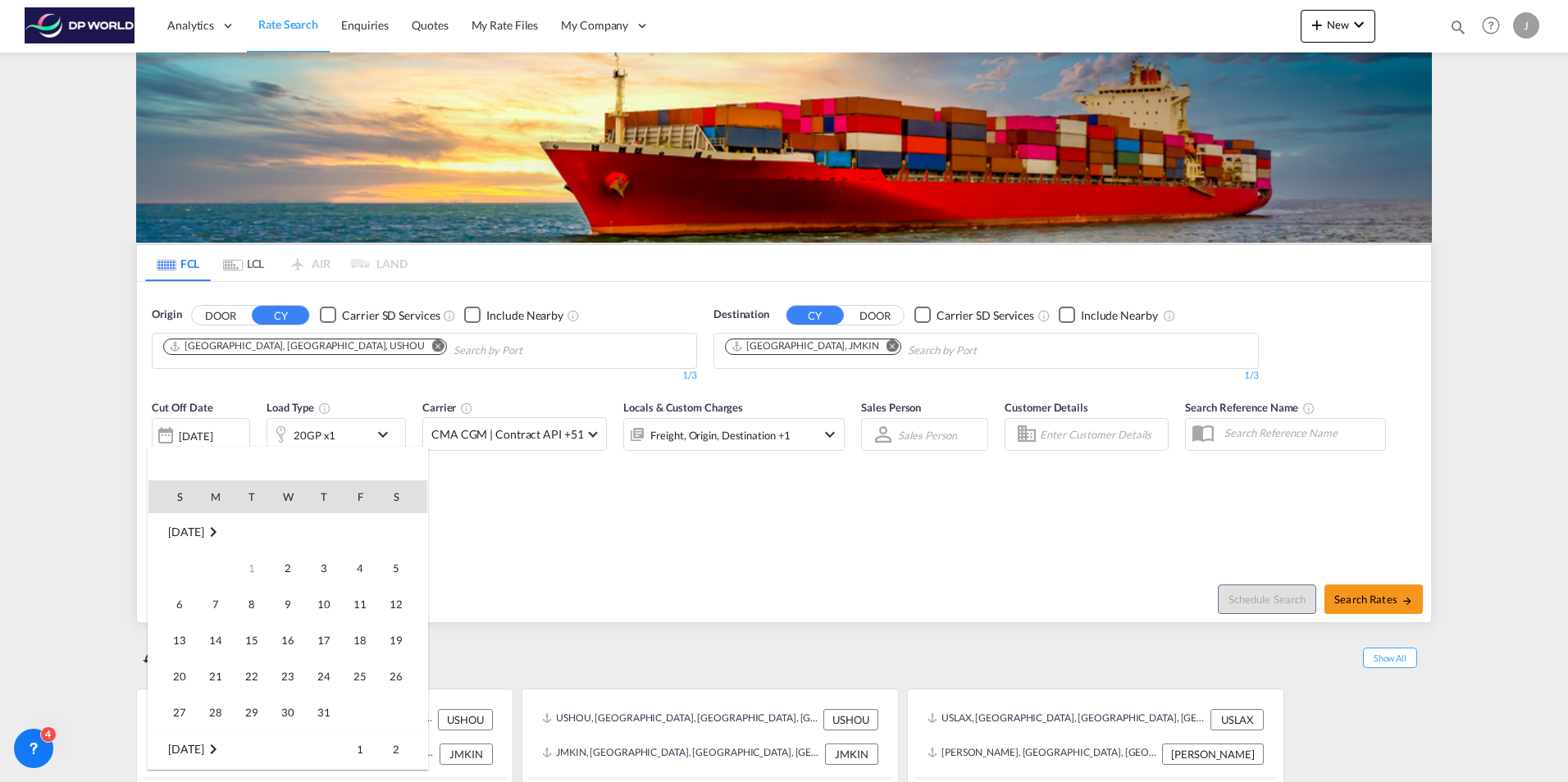
scroll to position [435, 0]
click at [293, 761] on span "1" at bounding box center [288, 750] width 33 height 33
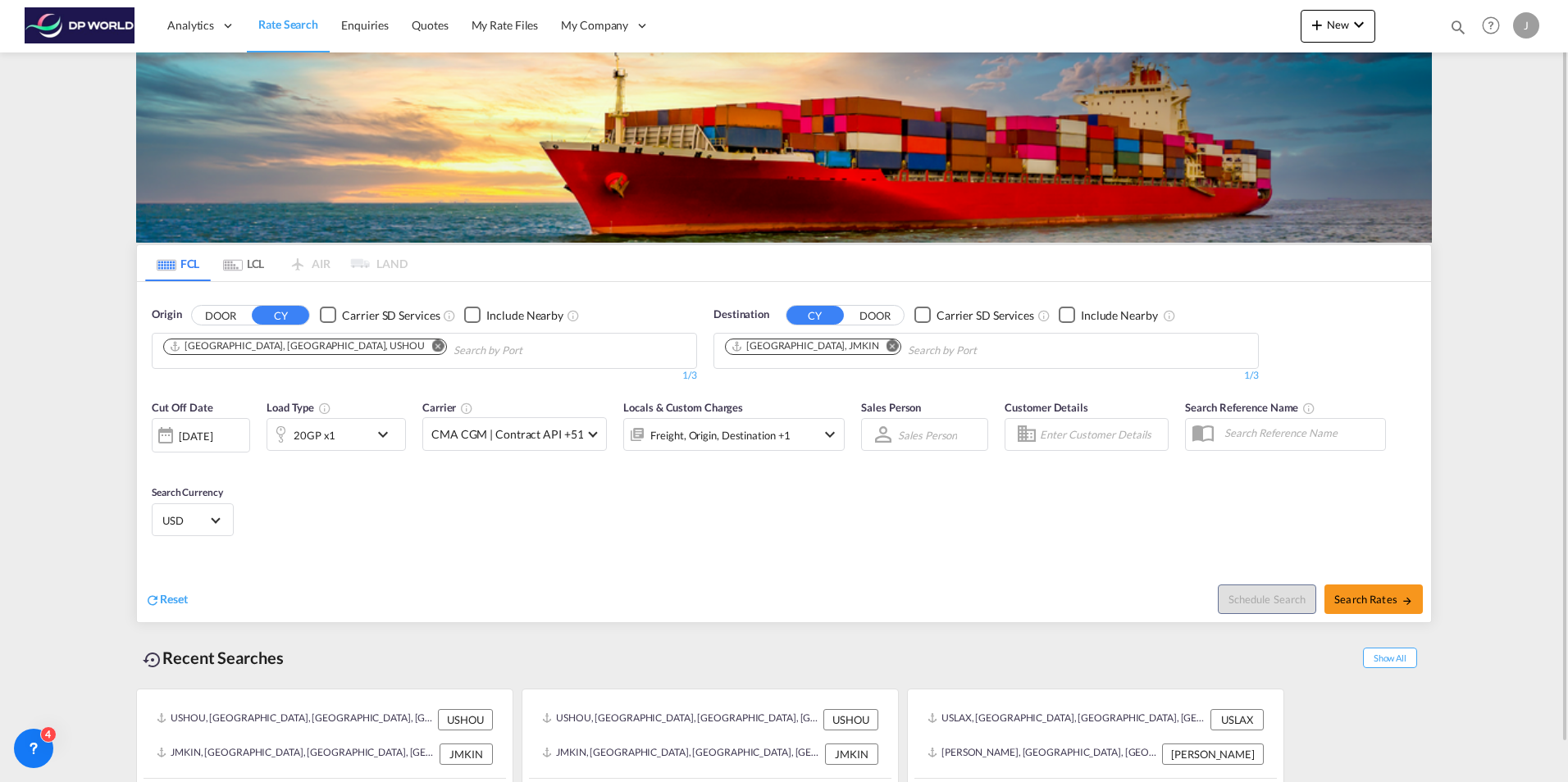
click at [445, 517] on div "Cut Off Date 01 Oct 2025 01 Oct 2025 Load Type 20GP x1 Carrier CMA CGM | Contra…" at bounding box center [783, 471] width 1294 height 160
